Goal: Task Accomplishment & Management: Complete application form

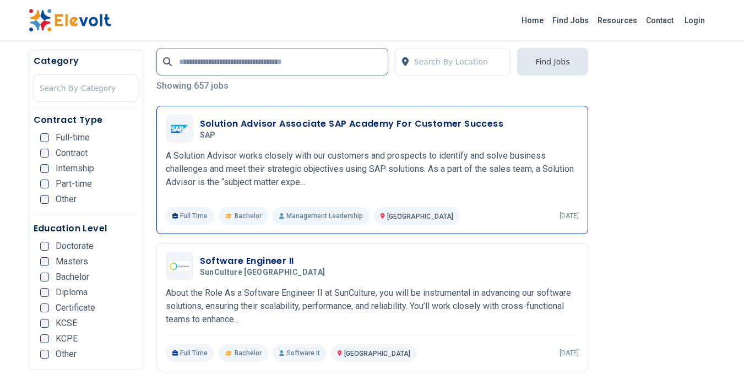
scroll to position [259, 0]
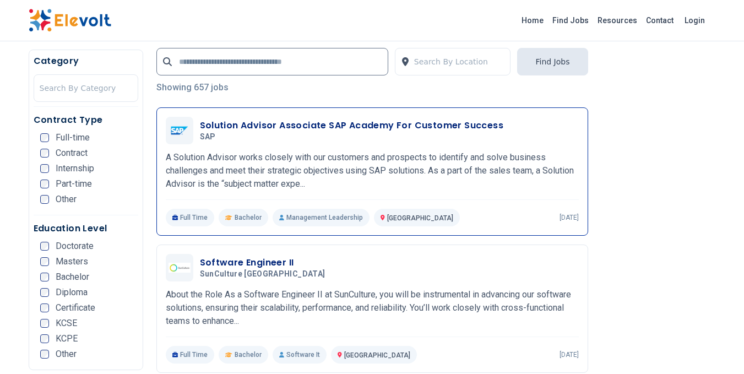
click at [284, 118] on div "Solution Advisor Associate SAP Academy For Customer Success SAP [DATE] [DATE]" at bounding box center [372, 131] width 413 height 28
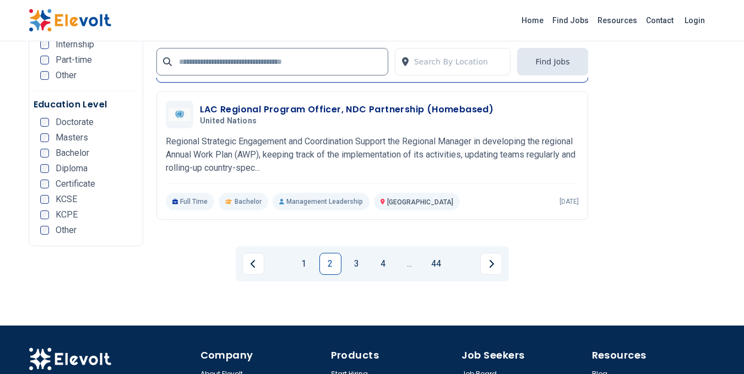
scroll to position [2490, 0]
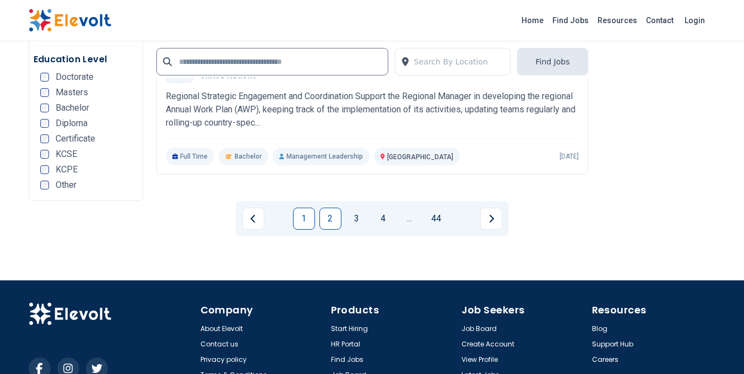
click at [298, 216] on link "1" at bounding box center [304, 218] width 22 height 22
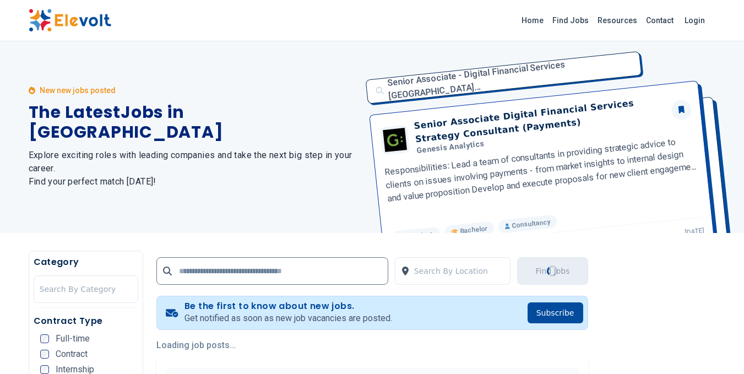
scroll to position [0, 0]
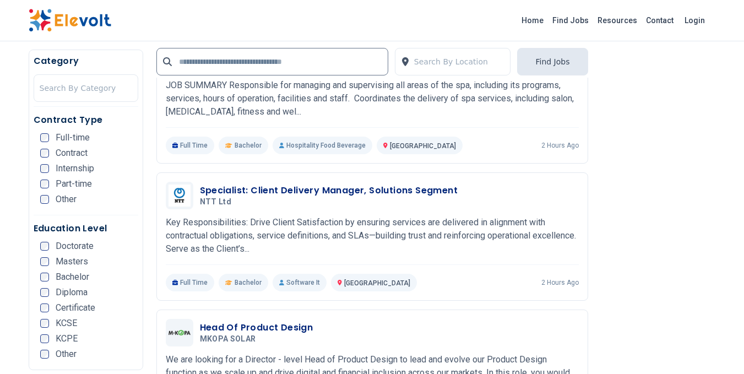
scroll to position [1817, 0]
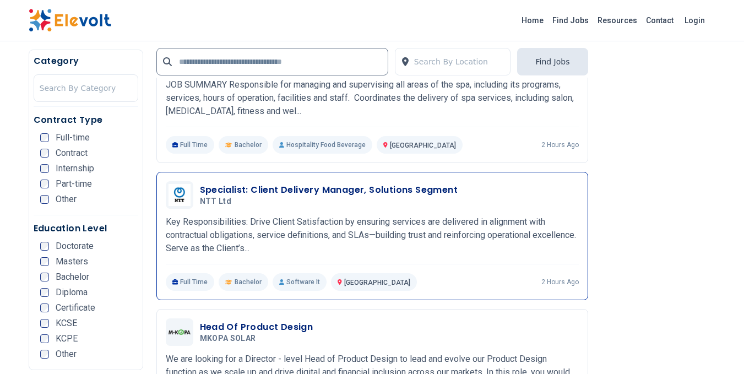
click at [306, 190] on h3 "Specialist: Client Delivery Manager, Solutions Segment" at bounding box center [329, 189] width 258 height 13
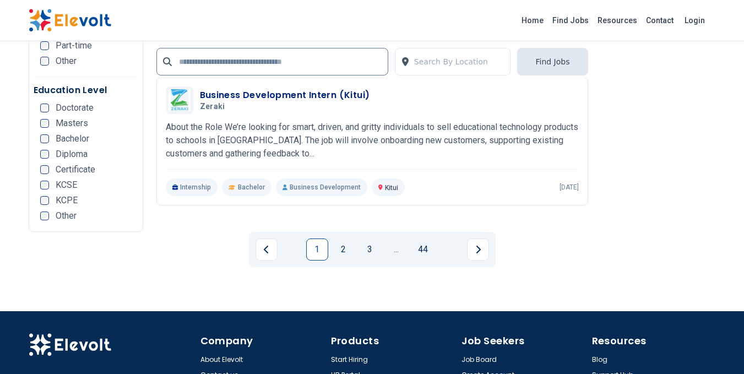
scroll to position [2341, 0]
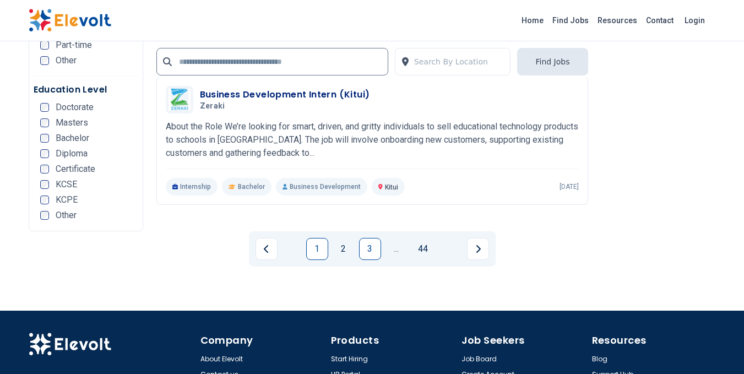
click at [364, 247] on link "3" at bounding box center [370, 249] width 22 height 22
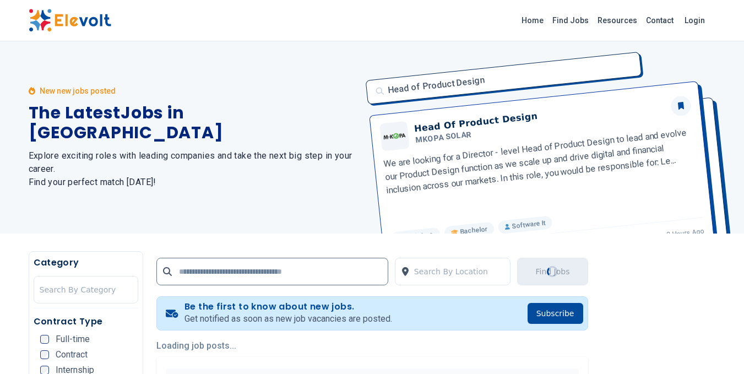
scroll to position [0, 0]
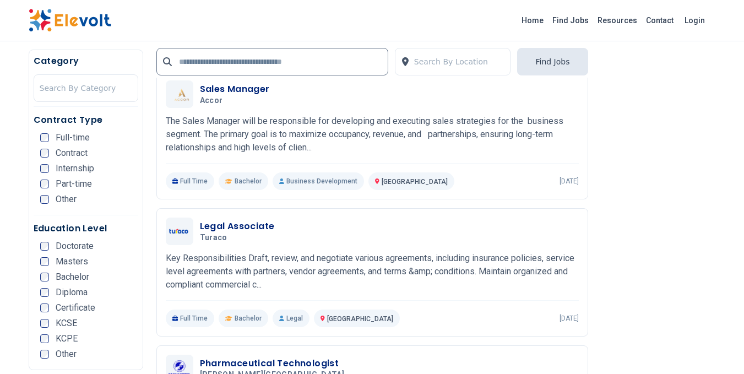
click at [368, 217] on div "Legal Associate Turaco 08/15/2025 09/14/2025 Nairobi KE Key Responsibilities Dr…" at bounding box center [371, 272] width 431 height 128
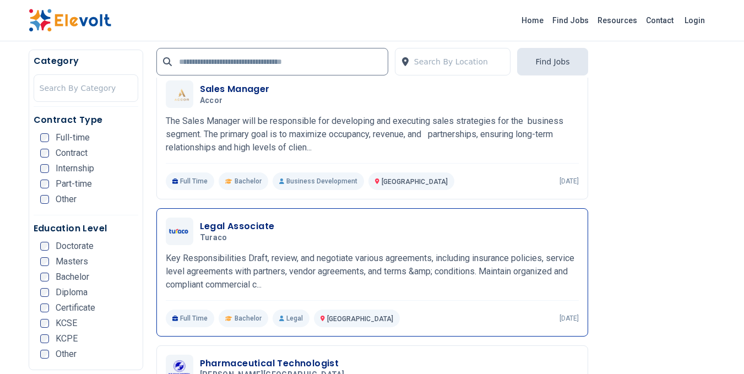
click at [368, 217] on div "Legal Associate Turaco 08/15/2025 09/14/2025 Nairobi KE Key Responsibilities Dr…" at bounding box center [371, 272] width 431 height 128
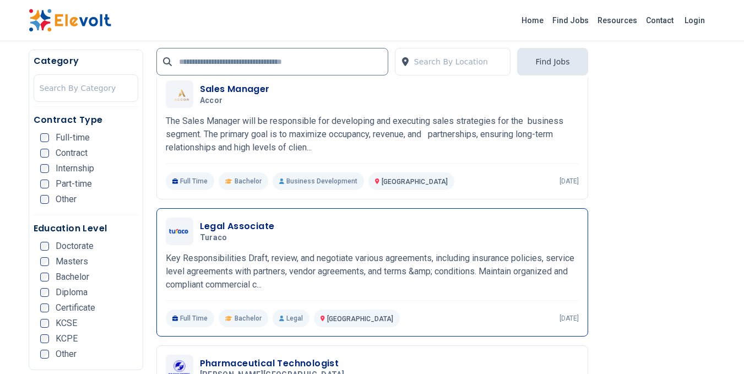
click at [368, 217] on div "Legal Associate Turaco 08/15/2025 09/14/2025 Nairobi KE Key Responsibilities Dr…" at bounding box center [371, 272] width 431 height 128
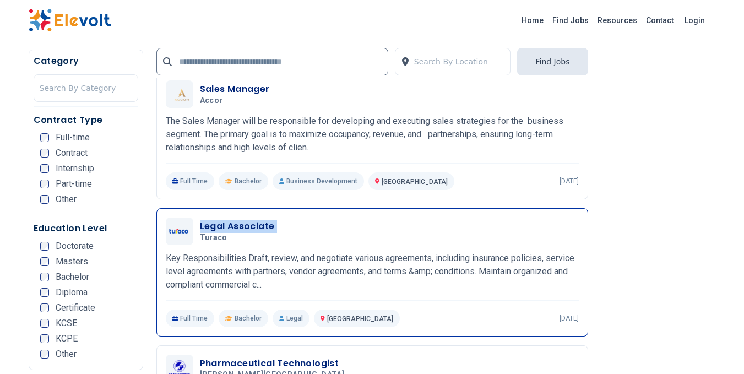
click at [368, 217] on div "Legal Associate Turaco 08/15/2025 09/14/2025 Nairobi KE Key Responsibilities Dr…" at bounding box center [371, 272] width 431 height 128
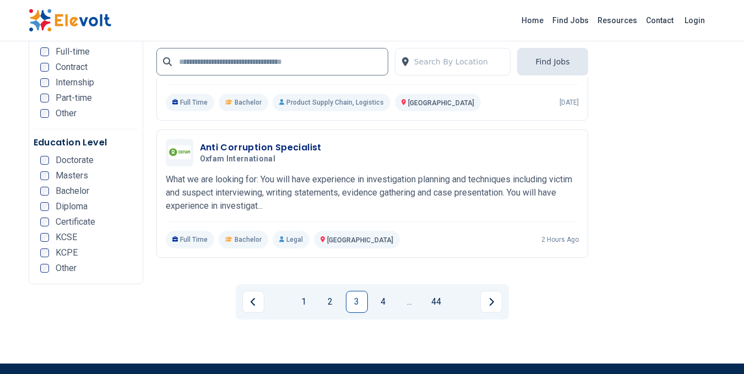
scroll to position [2500, 0]
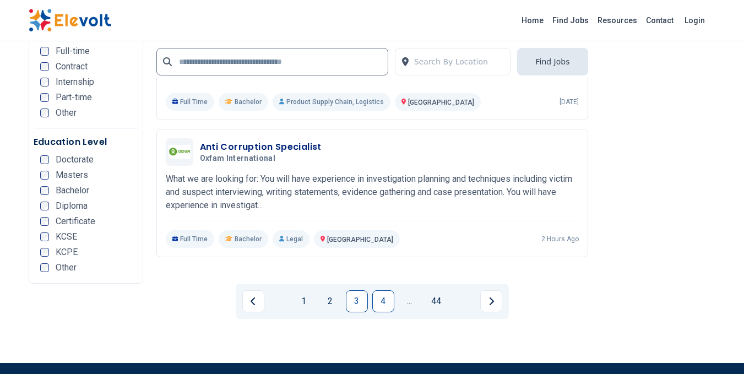
click at [375, 290] on link "4" at bounding box center [383, 301] width 22 height 22
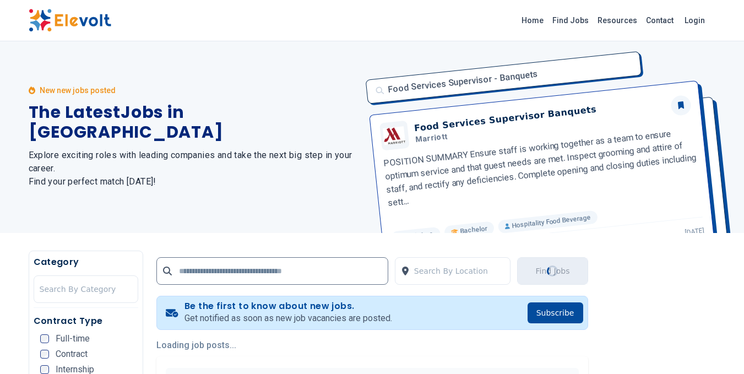
scroll to position [0, 0]
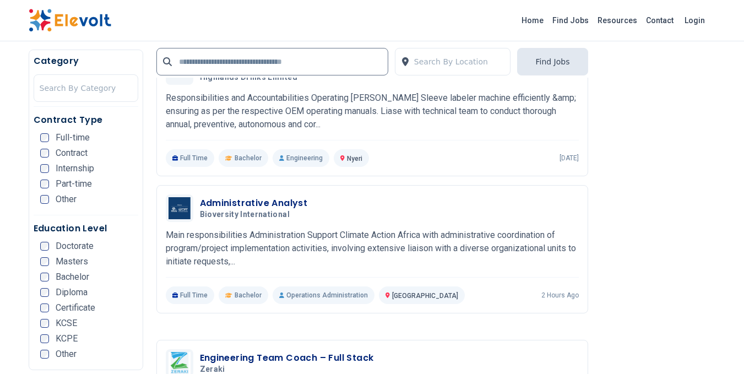
scroll to position [1295, 0]
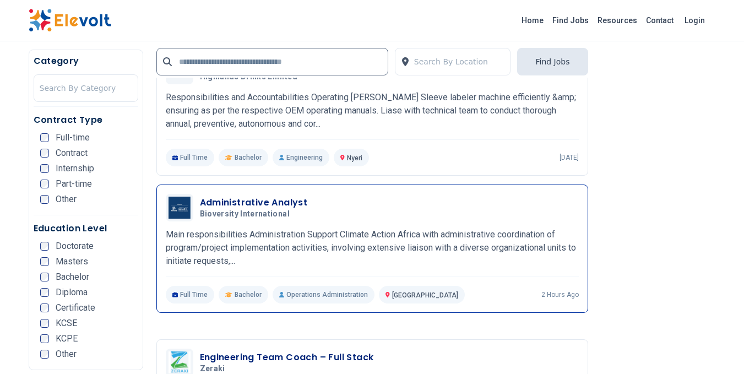
click at [244, 203] on h3 "Administrative Analyst" at bounding box center [254, 202] width 108 height 13
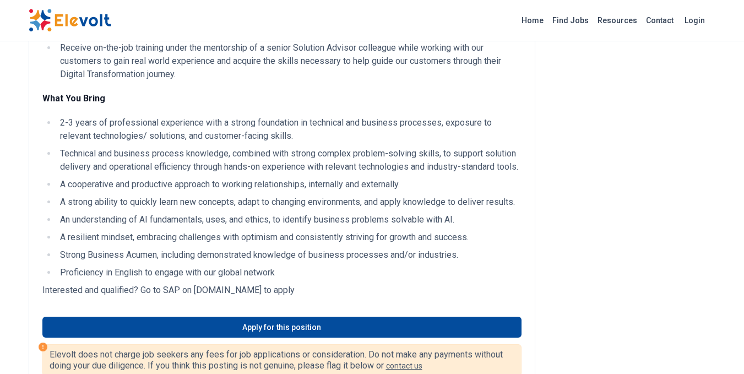
scroll to position [305, 0]
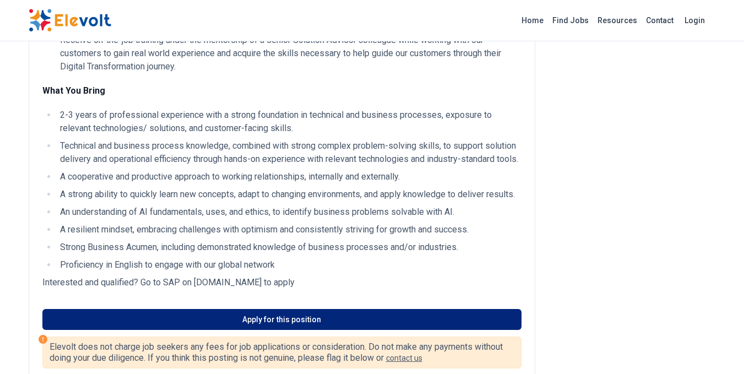
click at [227, 330] on link "Apply for this position" at bounding box center [281, 319] width 479 height 21
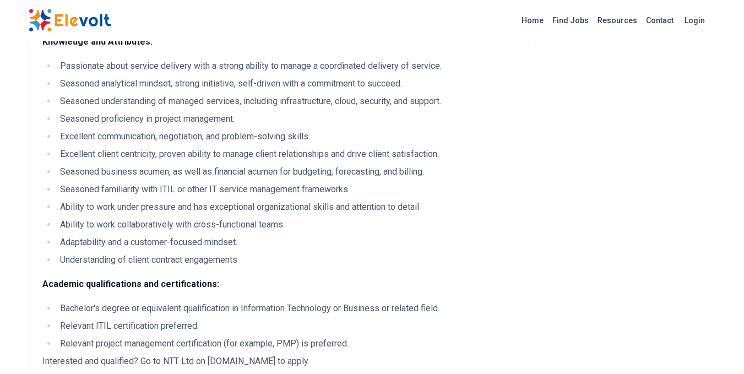
scroll to position [380, 0]
